Goal: Check status

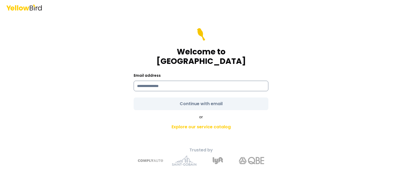
drag, startPoint x: 193, startPoint y: 83, endPoint x: 193, endPoint y: 80, distance: 3.5
click at [193, 83] on input at bounding box center [201, 86] width 135 height 11
type input "**********"
drag, startPoint x: 321, startPoint y: 94, endPoint x: 311, endPoint y: 93, distance: 9.4
click at [319, 94] on div "**********" at bounding box center [201, 97] width 402 height 194
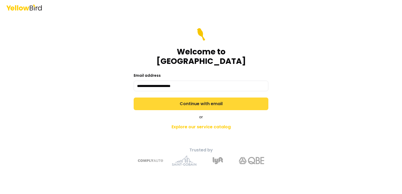
click at [226, 100] on button "Continue with email" at bounding box center [201, 104] width 135 height 13
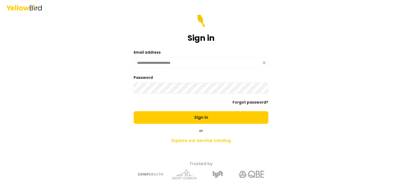
click at [322, 90] on div "**********" at bounding box center [201, 97] width 402 height 194
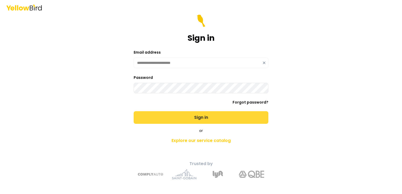
click at [203, 116] on button "Sign in" at bounding box center [201, 117] width 135 height 13
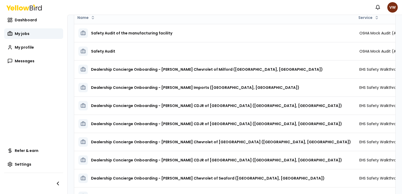
scroll to position [66, 0]
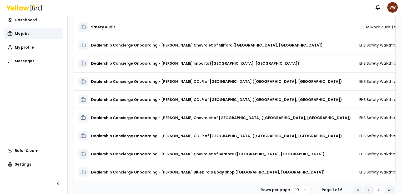
click at [387, 190] on icon at bounding box center [389, 190] width 4 height 4
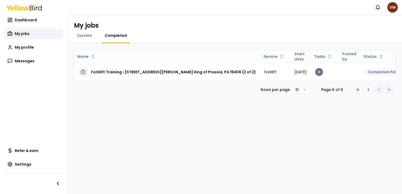
scroll to position [0, 0]
click at [369, 92] on icon at bounding box center [368, 90] width 4 height 4
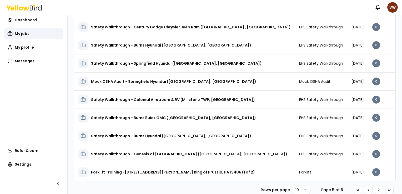
scroll to position [0, 37]
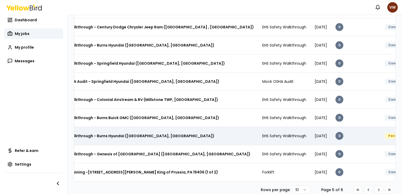
click at [385, 133] on div "Pending Payment" at bounding box center [404, 136] width 39 height 6
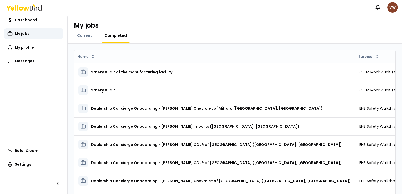
click at [390, 8] on html "Notifications VW Dashboard Dashboard Dashboard My jobs My profile Messages Refe…" at bounding box center [201, 97] width 402 height 194
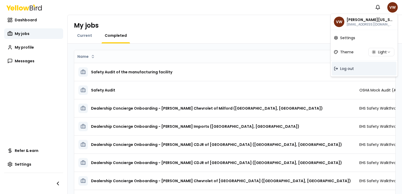
click at [354, 69] on span "Log out" at bounding box center [347, 68] width 14 height 5
